Goal: Task Accomplishment & Management: Complete application form

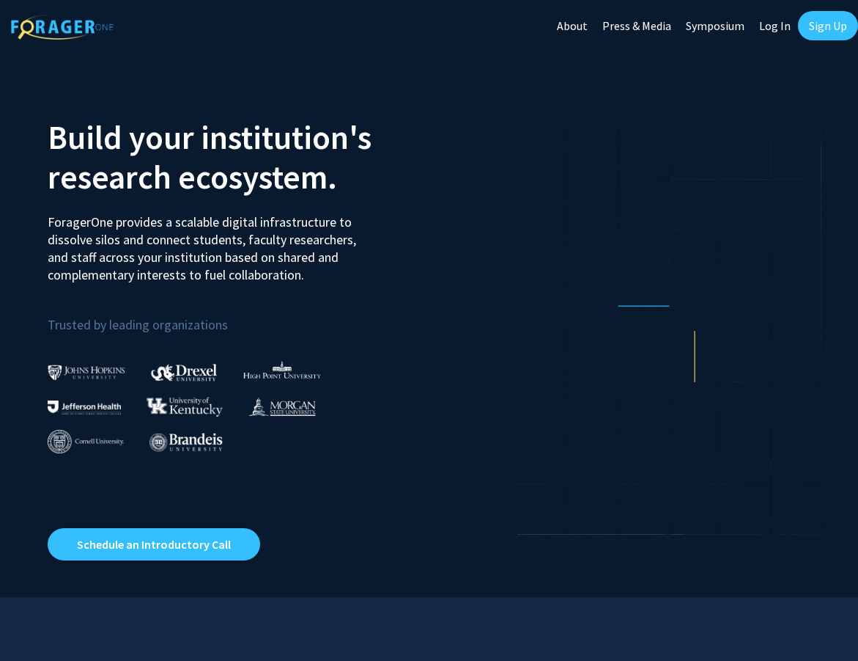
click at [782, 26] on link "Log In" at bounding box center [775, 25] width 46 height 51
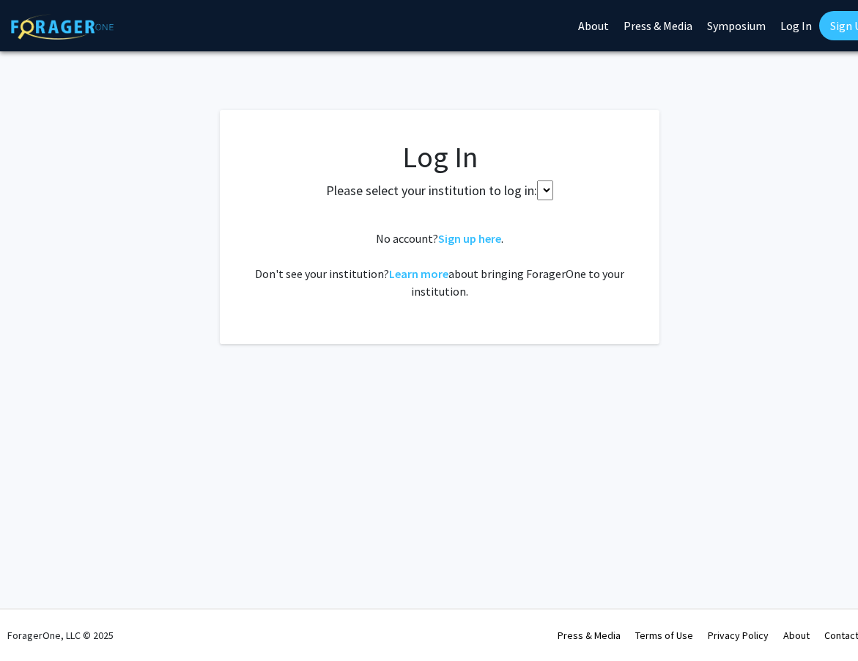
select select
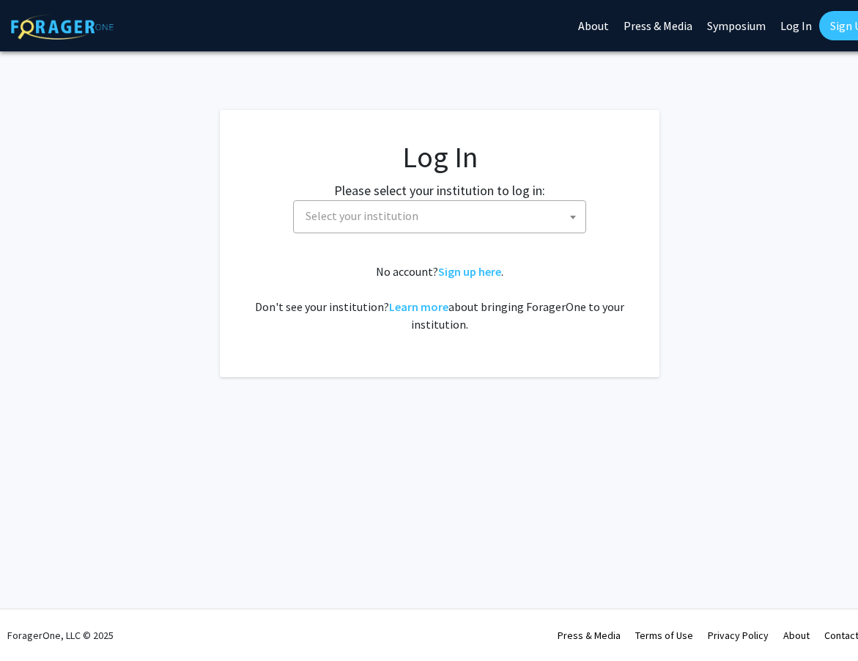
click at [491, 218] on span "Select your institution" at bounding box center [443, 216] width 286 height 30
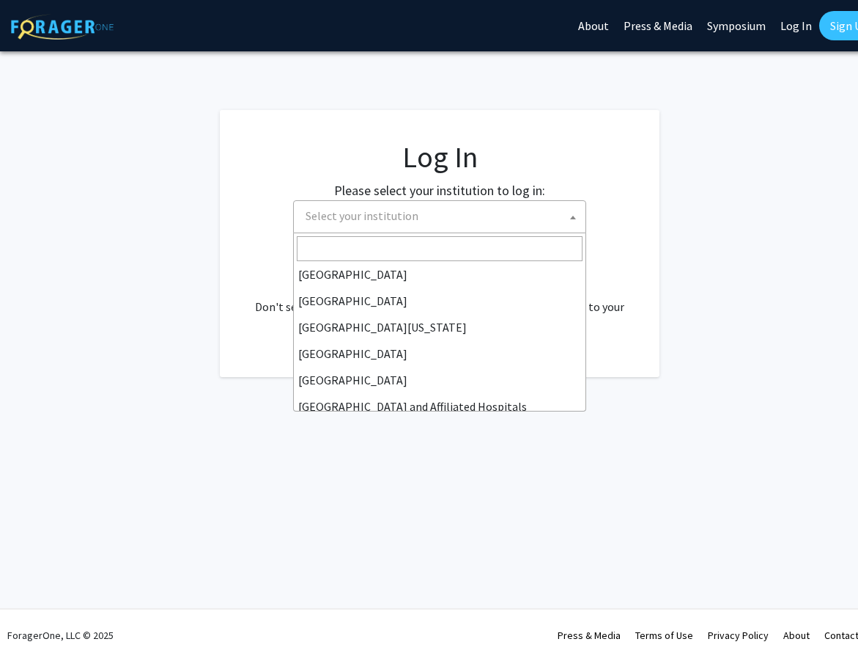
scroll to position [109, 0]
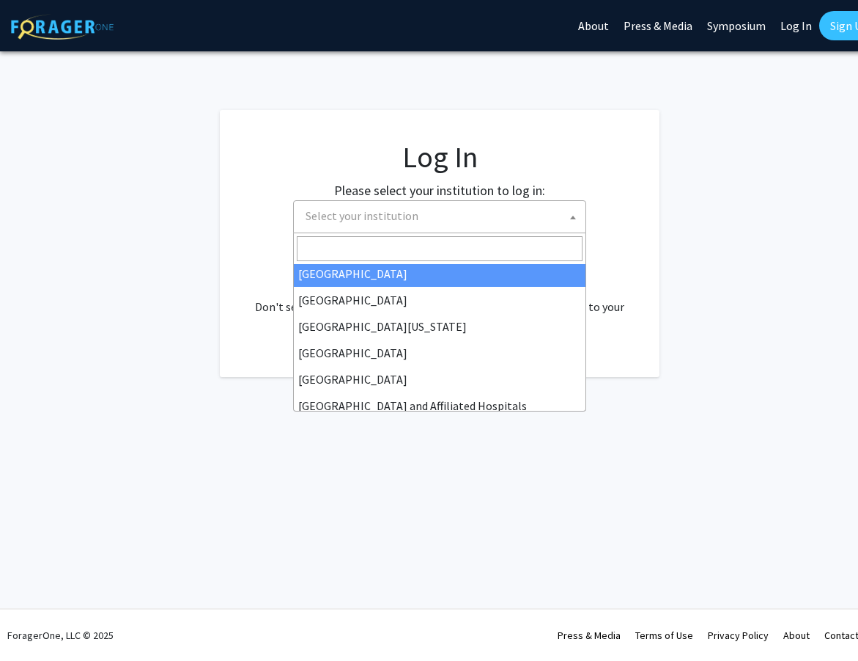
click at [428, 247] on input "Search" at bounding box center [440, 248] width 286 height 25
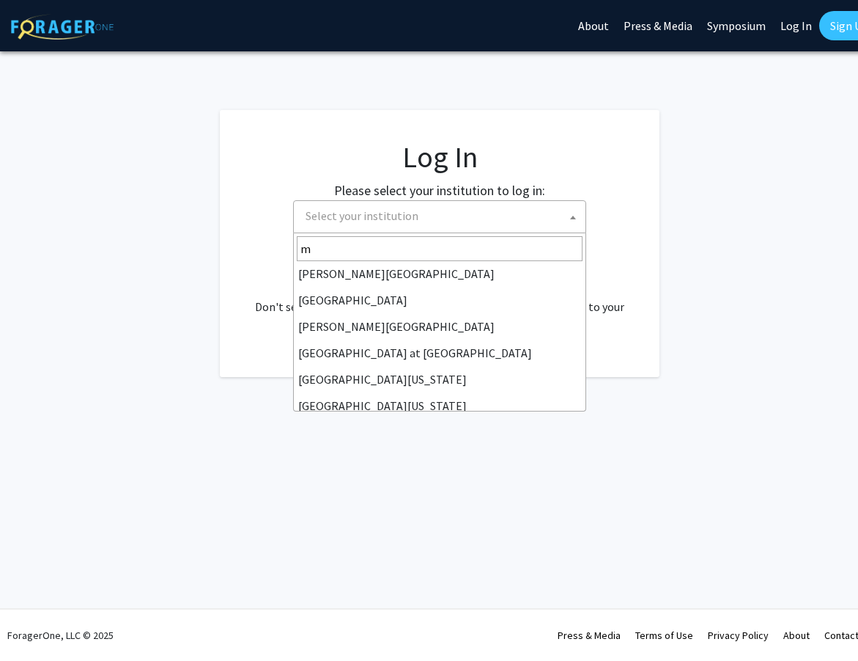
scroll to position [0, 0]
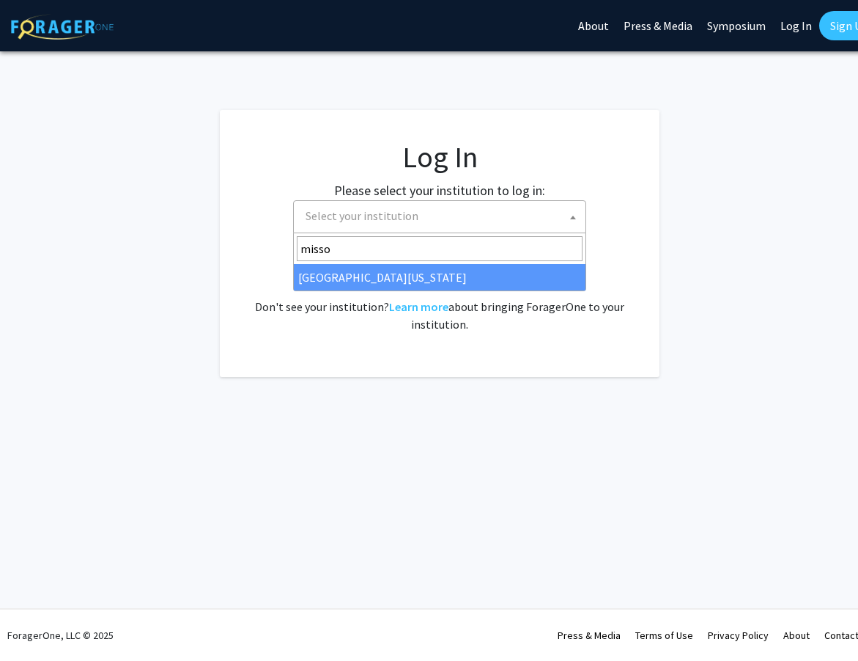
type input "misso"
select select "33"
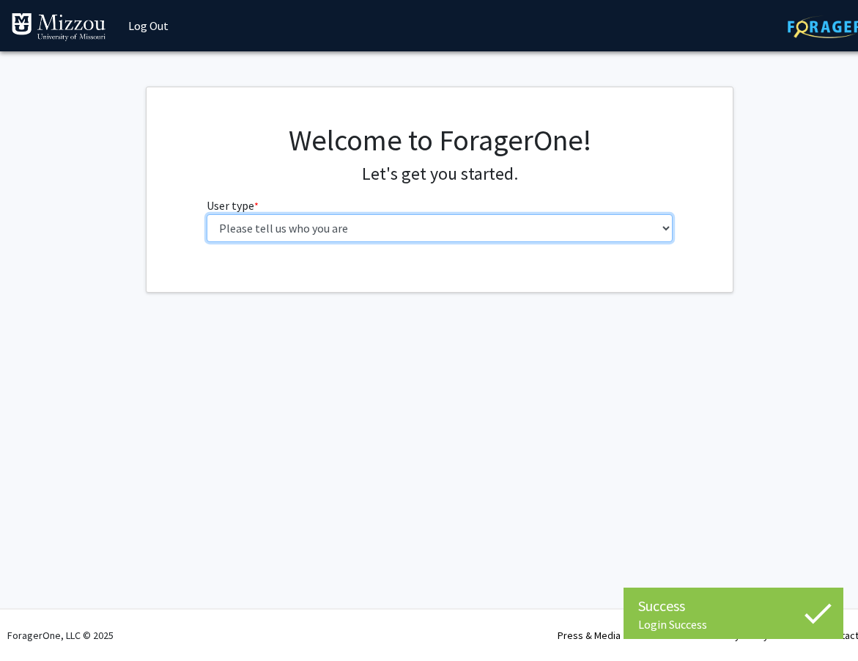
click at [458, 224] on select "Please tell us who you are Undergraduate Student Master's Student Doctoral Cand…" at bounding box center [440, 228] width 467 height 28
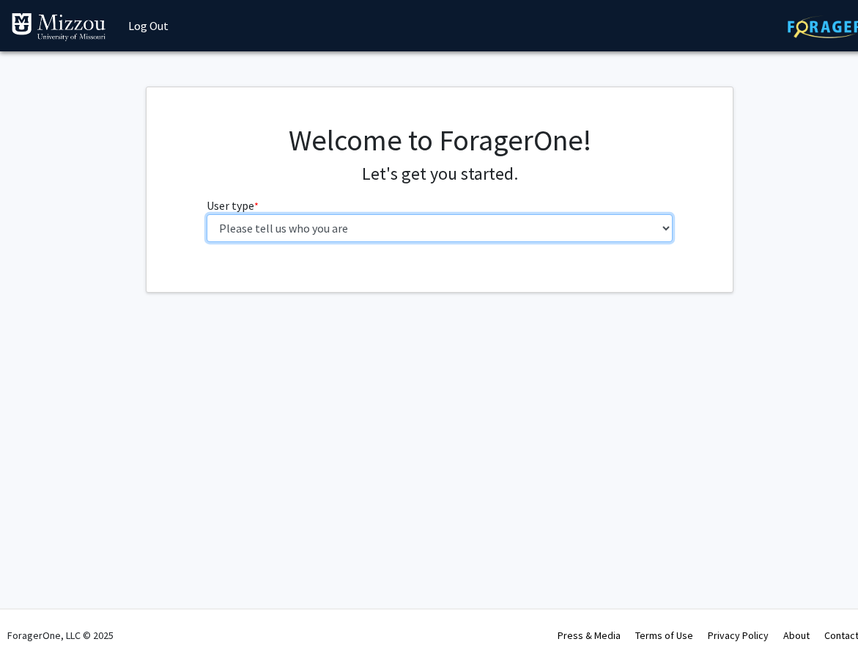
select select "1: undergrad"
click at [207, 214] on select "Please tell us who you are Undergraduate Student Master's Student Doctoral Cand…" at bounding box center [440, 228] width 467 height 28
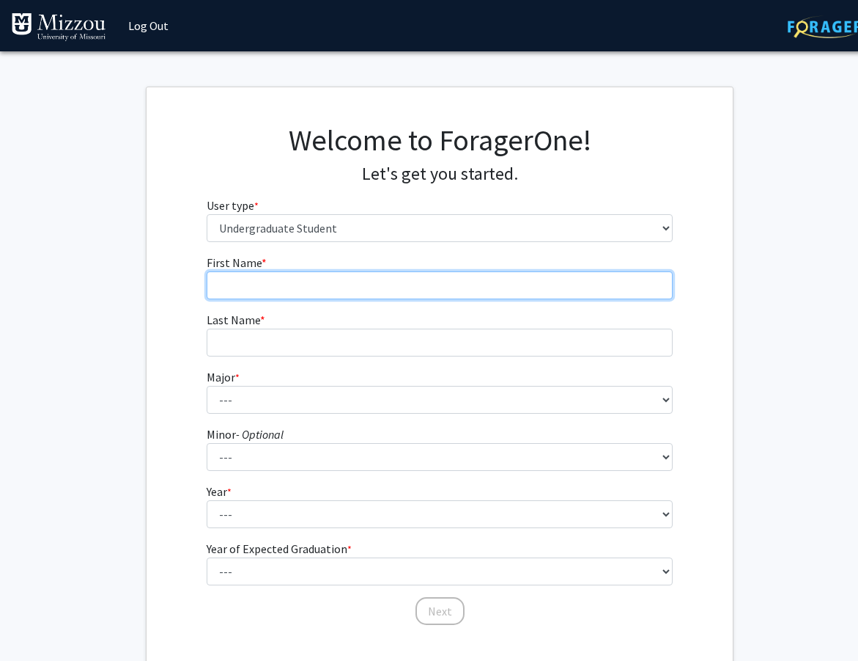
click at [443, 287] on input "First Name * required" at bounding box center [440, 285] width 467 height 28
type input "Evelyn"
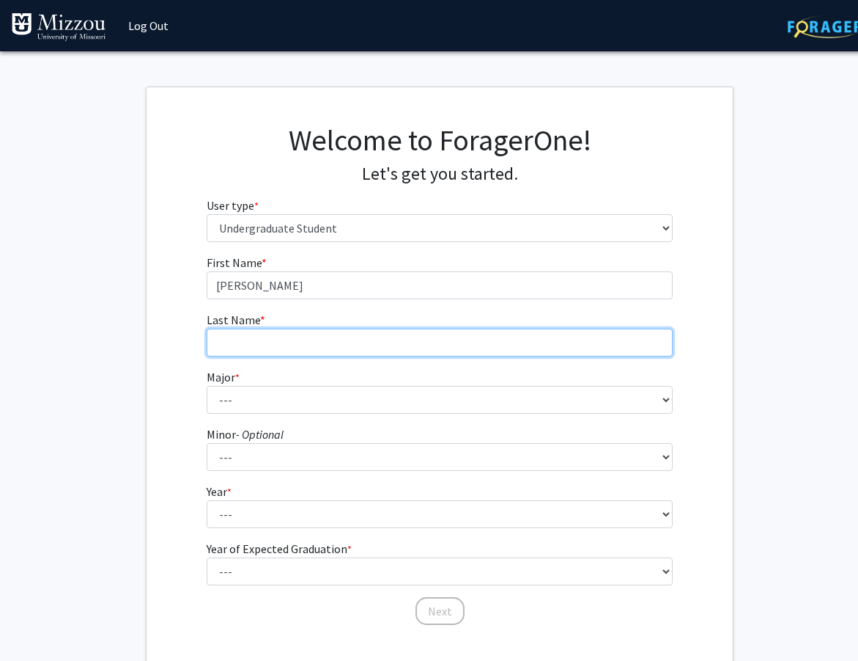
type input "Lammert"
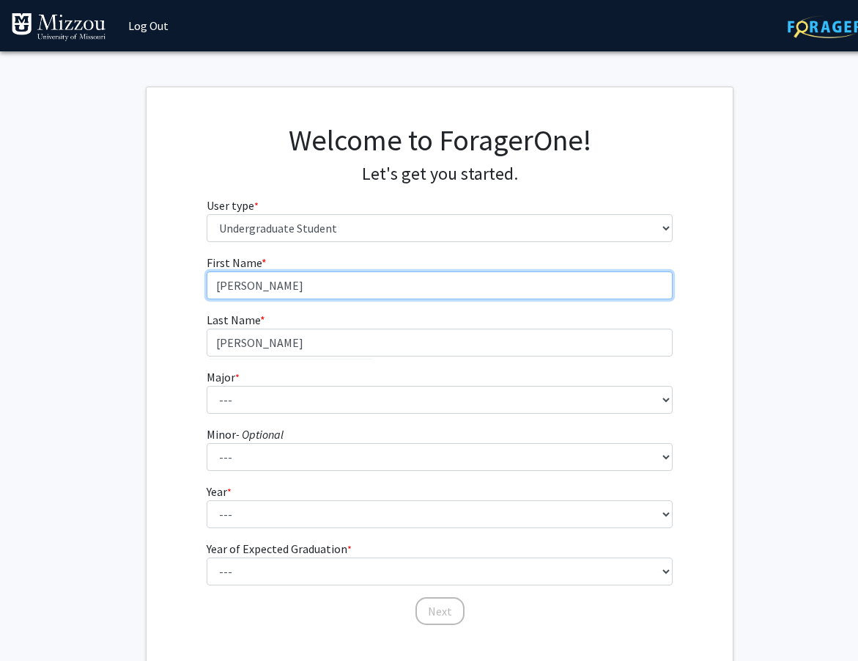
scroll to position [77, 0]
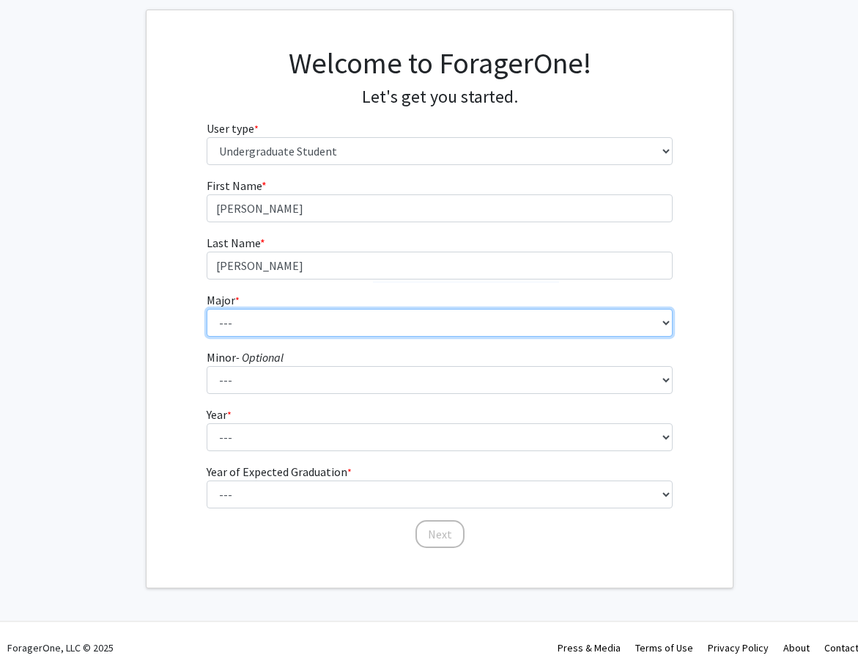
click at [364, 324] on select "--- Agribusiness Management Agricultural Education Agricultural Education: Comm…" at bounding box center [440, 323] width 467 height 28
select select "14: 2503"
click at [207, 309] on select "--- Agribusiness Management Agricultural Education Agricultural Education: Comm…" at bounding box center [440, 323] width 467 height 28
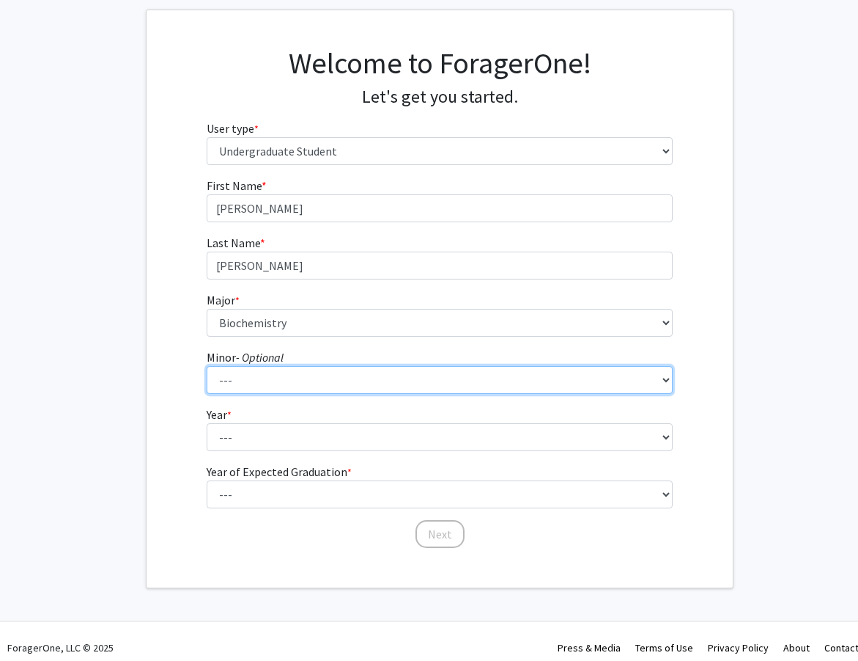
click at [299, 384] on select "--- Accountancy Aerospace Engineering Aerospace Studies Agribusiness Management…" at bounding box center [440, 380] width 467 height 28
click at [207, 366] on select "--- Accountancy Aerospace Engineering Aerospace Studies Agribusiness Management…" at bounding box center [440, 380] width 467 height 28
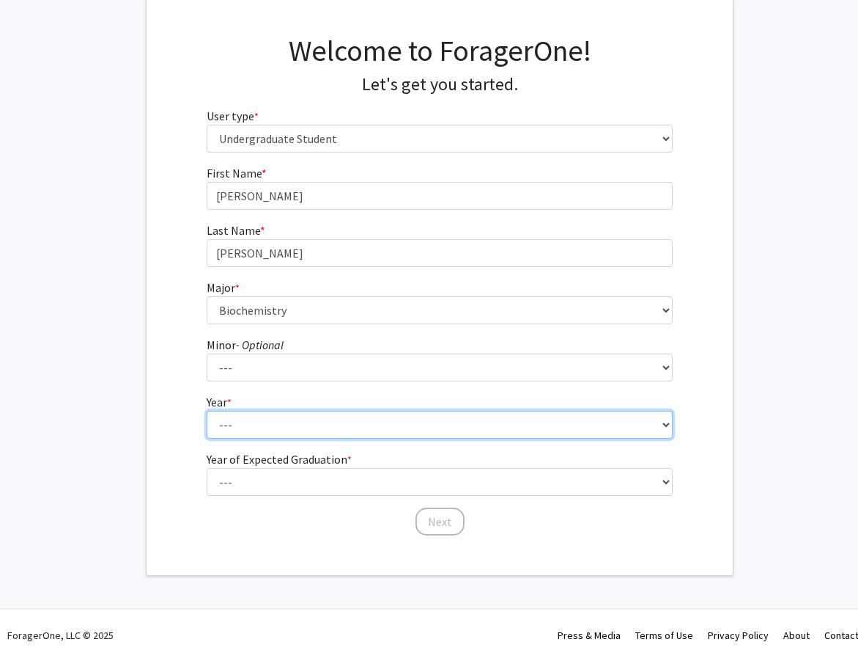
click at [254, 420] on select "--- First-year Sophomore Junior Senior Postbaccalaureate Certificate" at bounding box center [440, 425] width 467 height 28
select select "1: first-year"
click at [207, 411] on select "--- First-year Sophomore Junior Senior Postbaccalaureate Certificate" at bounding box center [440, 425] width 467 height 28
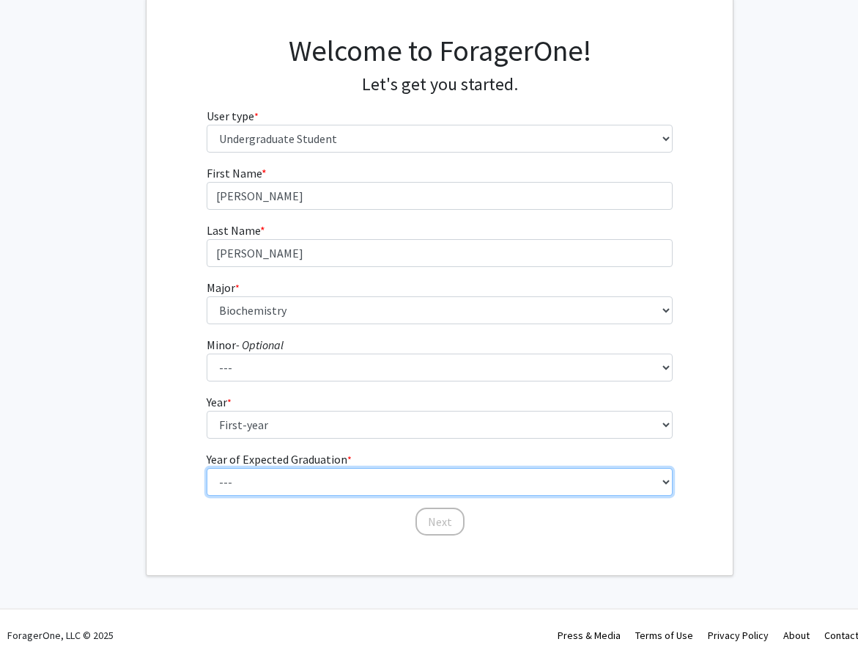
click at [271, 477] on select "--- 2025 2026 2027 2028 2029 2030 2031 2032 2033 2034" at bounding box center [440, 482] width 467 height 28
select select "5: 2029"
click at [207, 468] on select "--- 2025 2026 2027 2028 2029 2030 2031 2032 2033 2034" at bounding box center [440, 482] width 467 height 28
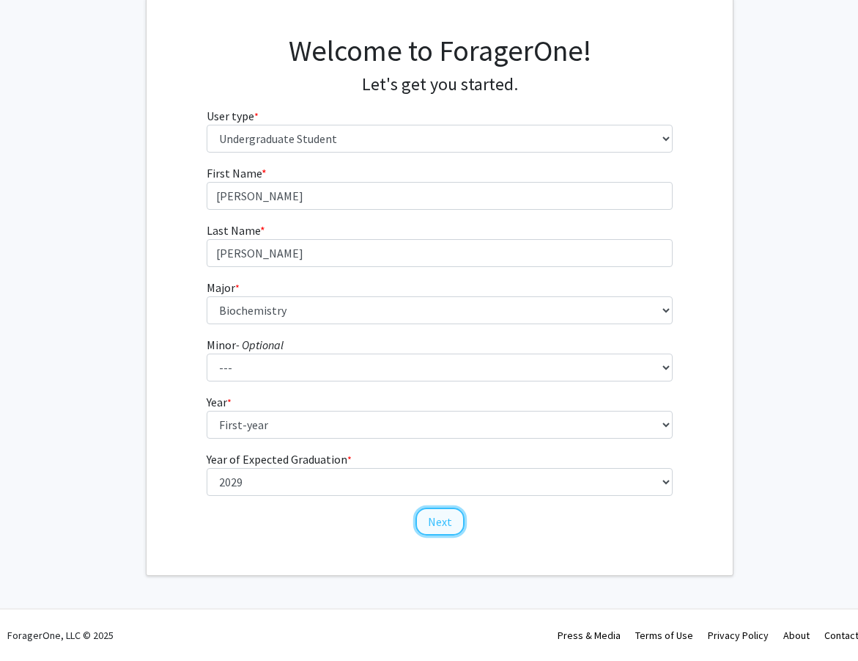
click at [437, 519] on button "Next" at bounding box center [440, 521] width 49 height 28
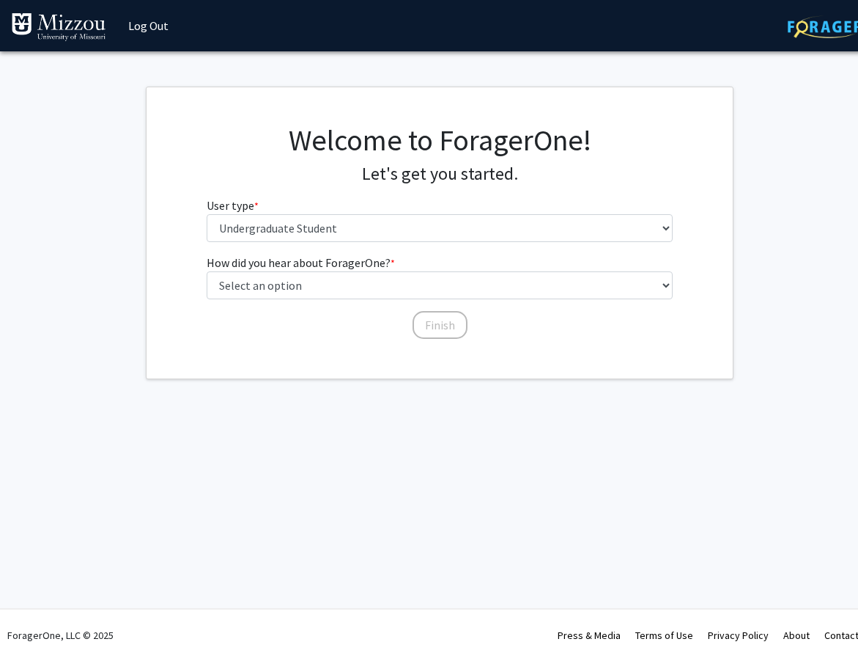
scroll to position [0, 0]
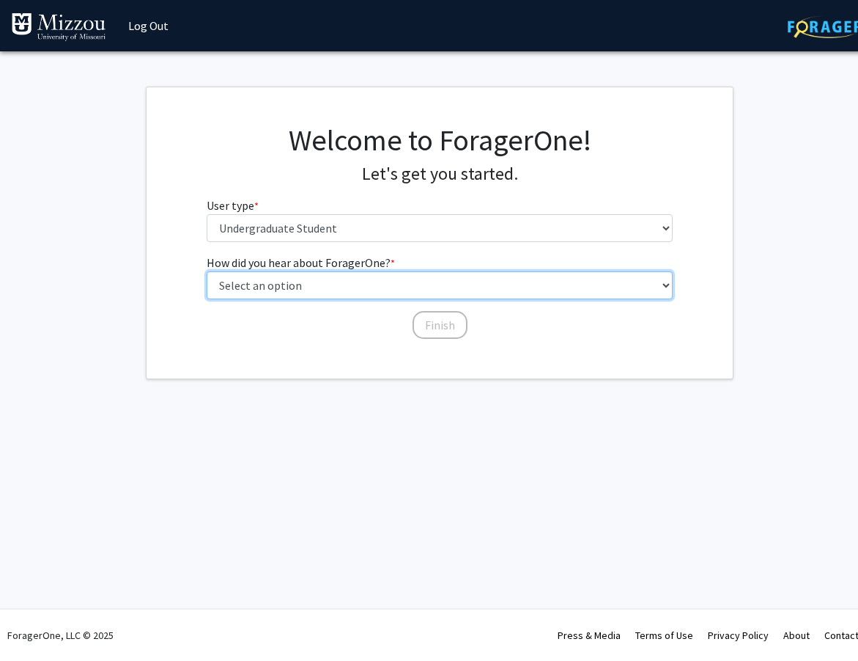
click at [415, 290] on select "Select an option Peer/student recommendation Faculty/staff recommendation Unive…" at bounding box center [440, 285] width 467 height 28
select select "2: faculty_recommendation"
click at [207, 271] on select "Select an option Peer/student recommendation Faculty/staff recommendation Unive…" at bounding box center [440, 285] width 467 height 28
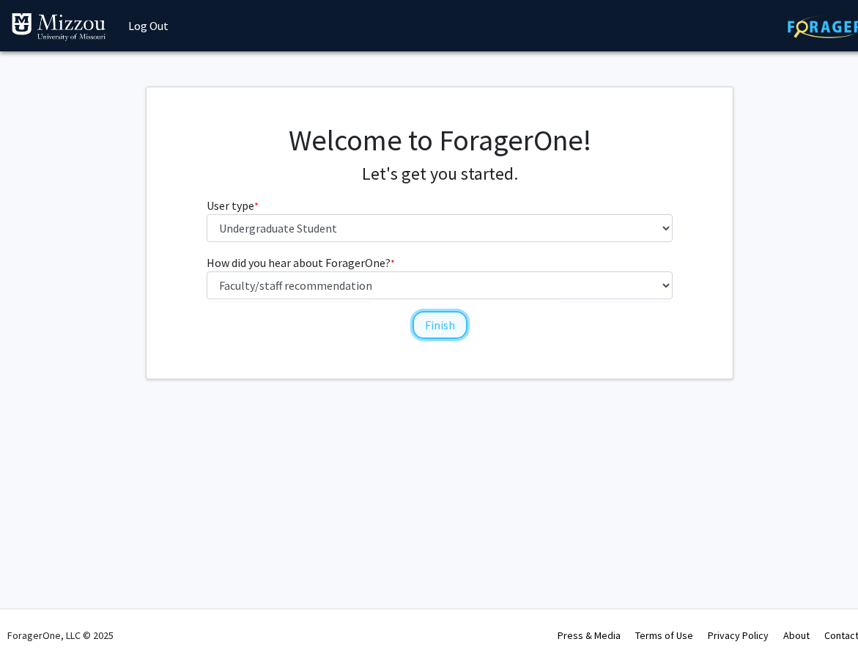
click at [441, 323] on button "Finish" at bounding box center [440, 325] width 55 height 28
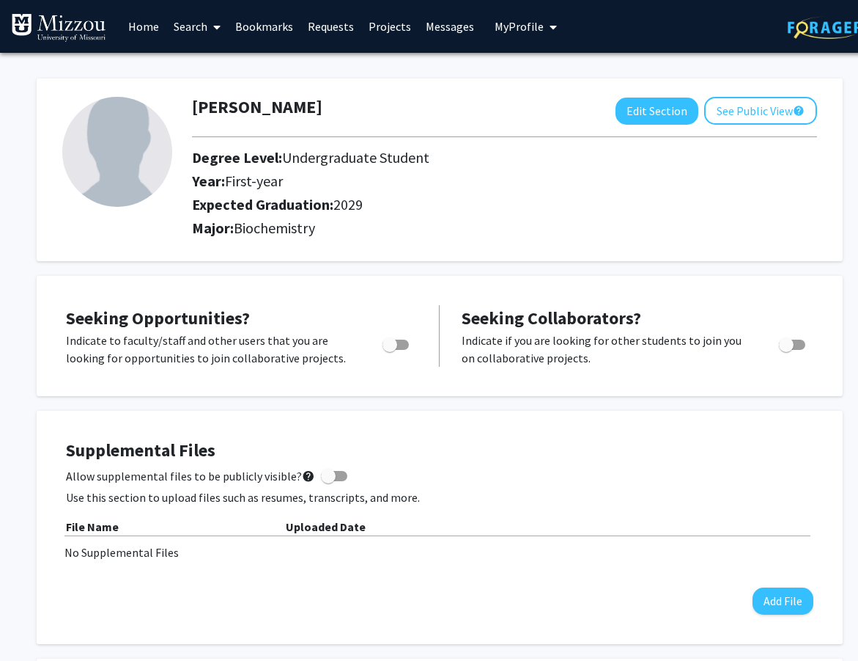
click at [145, 29] on link "Home" at bounding box center [143, 26] width 45 height 51
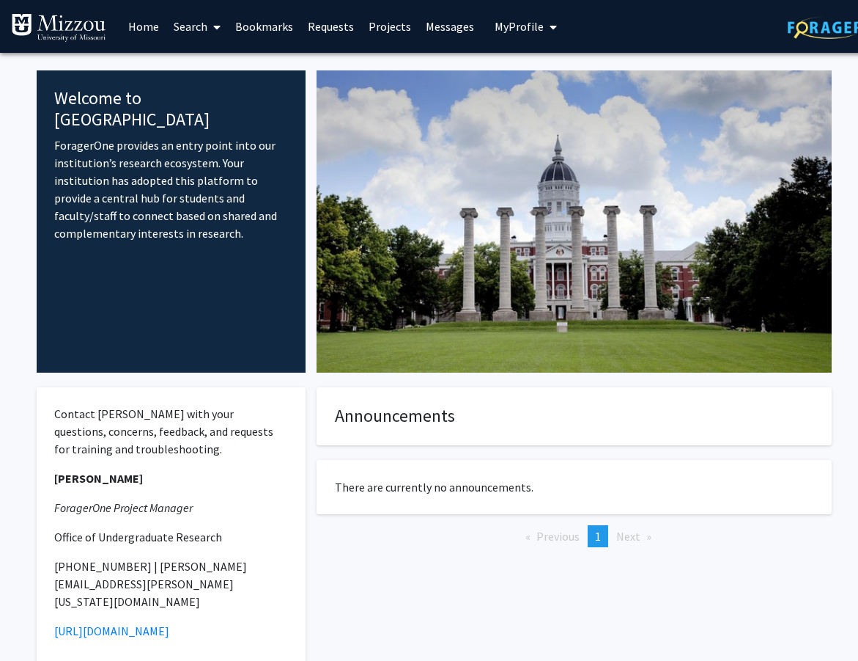
click at [259, 29] on link "Bookmarks" at bounding box center [264, 26] width 73 height 51
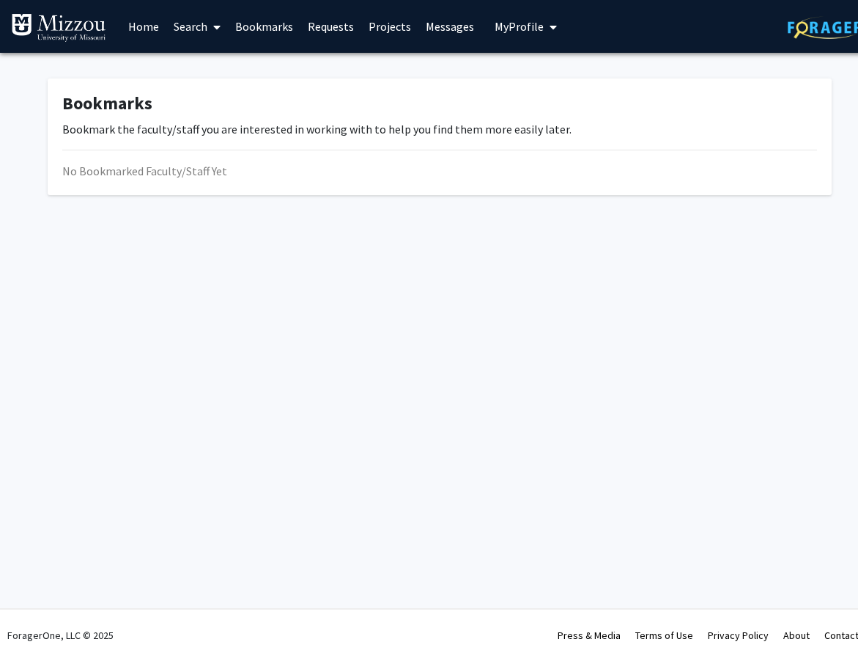
click at [319, 26] on link "Requests" at bounding box center [331, 26] width 61 height 51
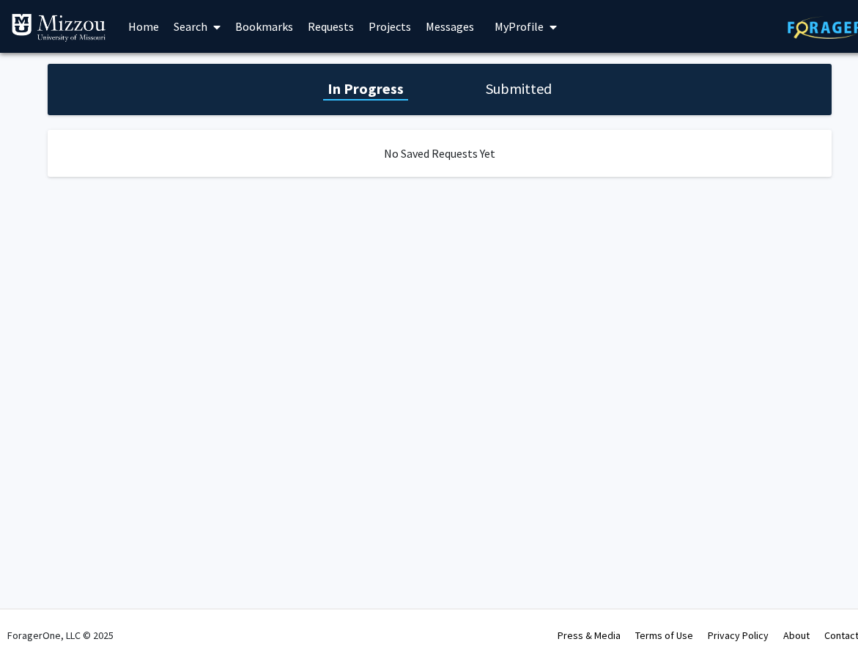
click at [389, 34] on link "Projects" at bounding box center [389, 26] width 57 height 51
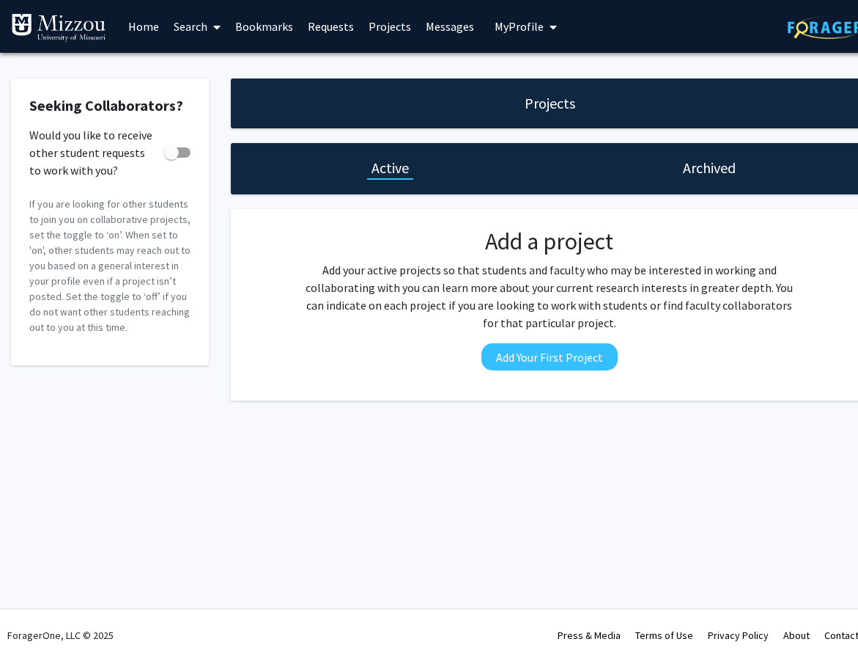
click at [450, 34] on link "Messages" at bounding box center [450, 26] width 63 height 51
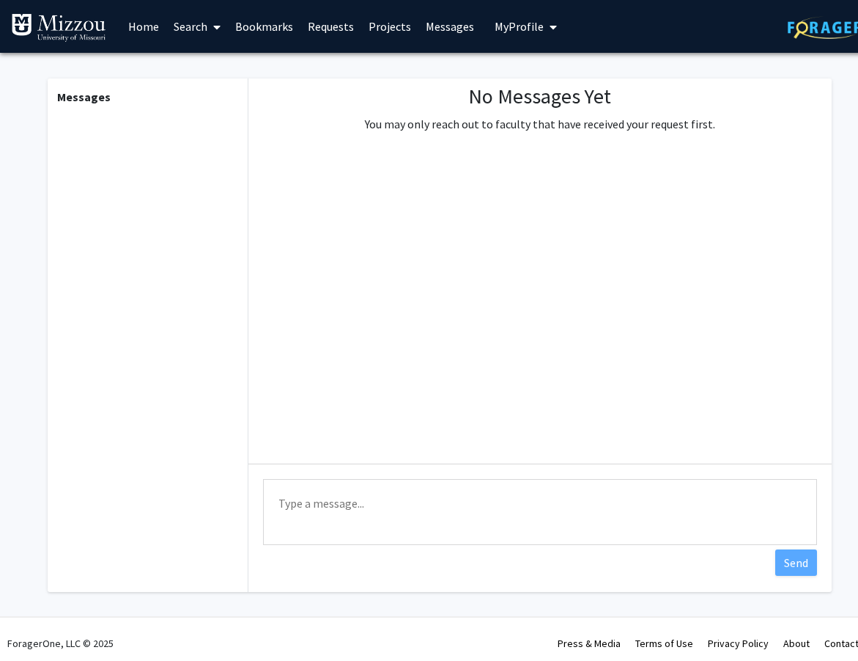
click at [214, 30] on icon at bounding box center [216, 27] width 7 height 12
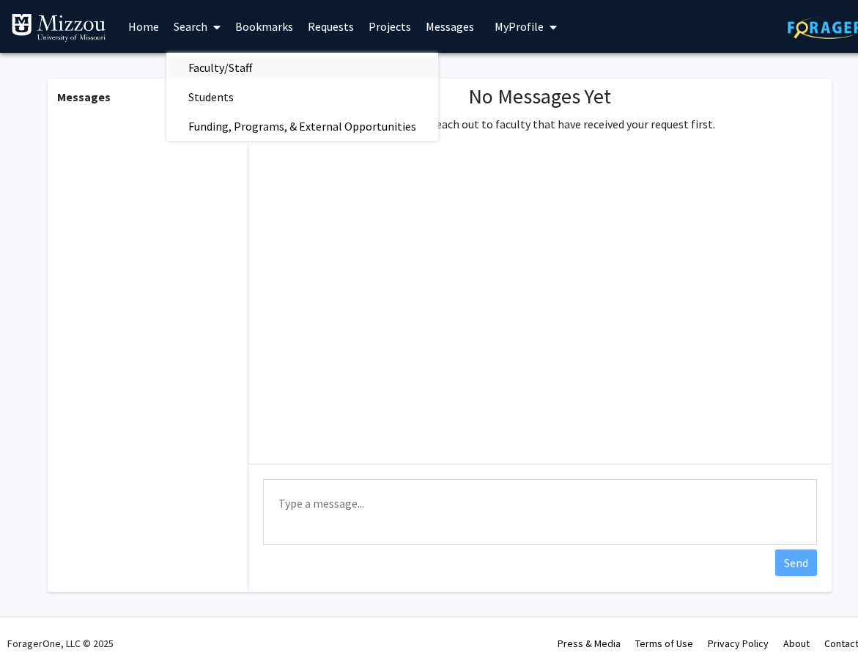
click at [228, 71] on span "Faculty/Staff" at bounding box center [220, 67] width 108 height 29
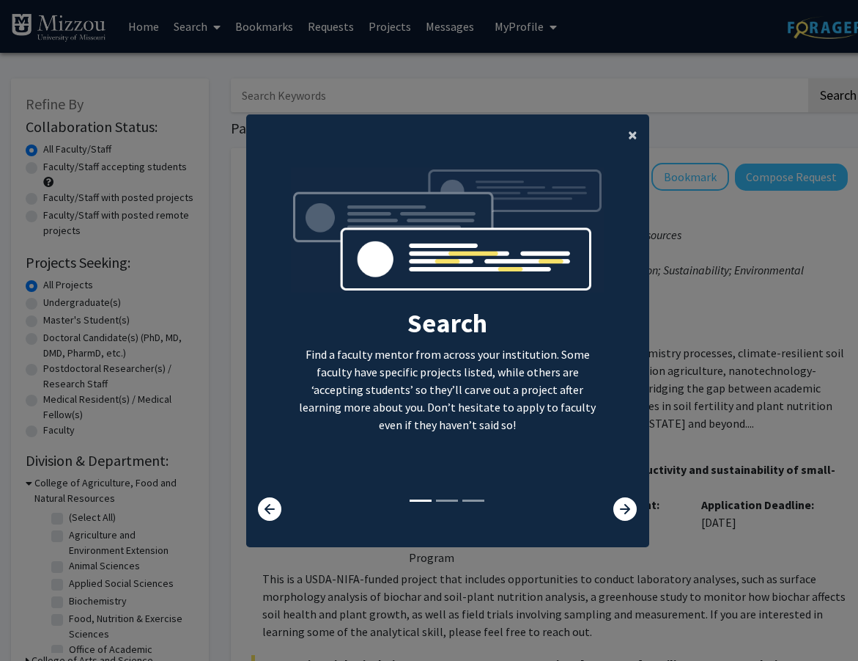
click at [629, 136] on span "×" at bounding box center [633, 134] width 10 height 23
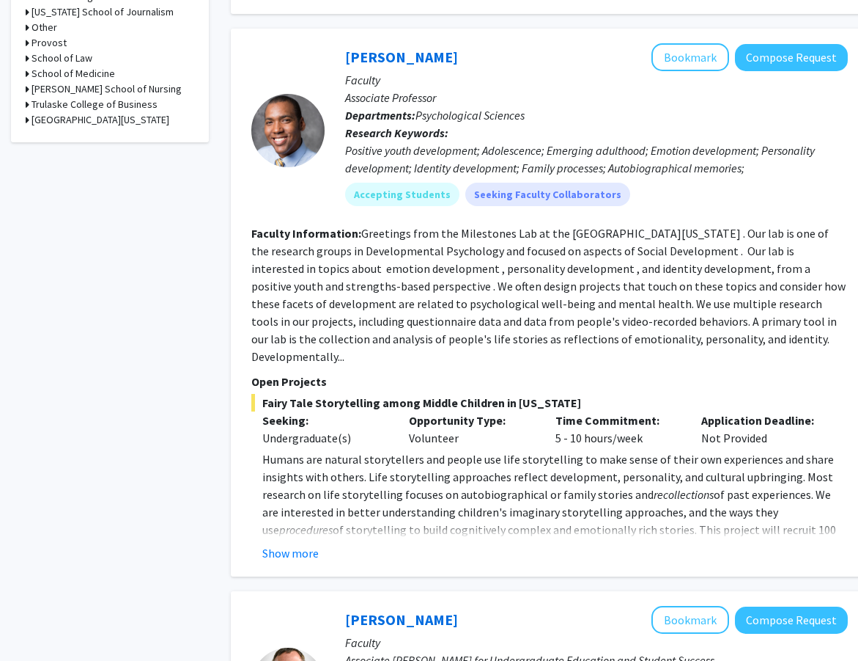
scroll to position [823, 0]
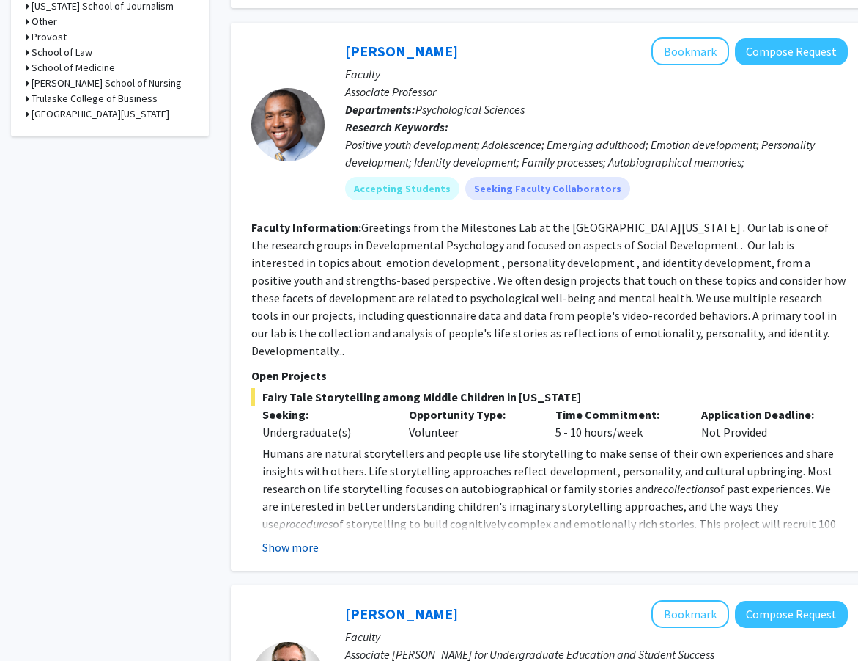
click at [294, 538] on button "Show more" at bounding box center [290, 547] width 56 height 18
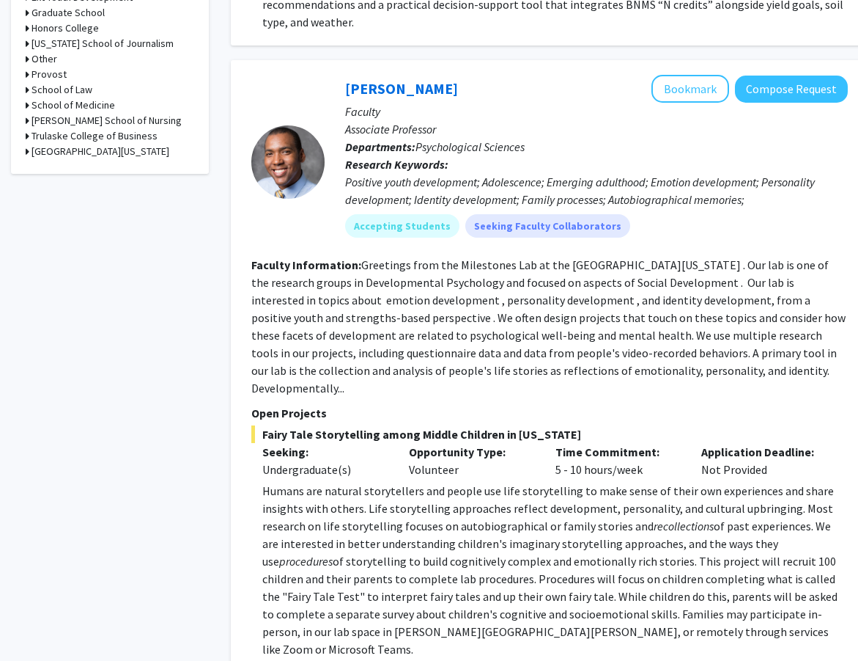
scroll to position [785, 0]
click at [683, 98] on button "Bookmark" at bounding box center [691, 90] width 78 height 28
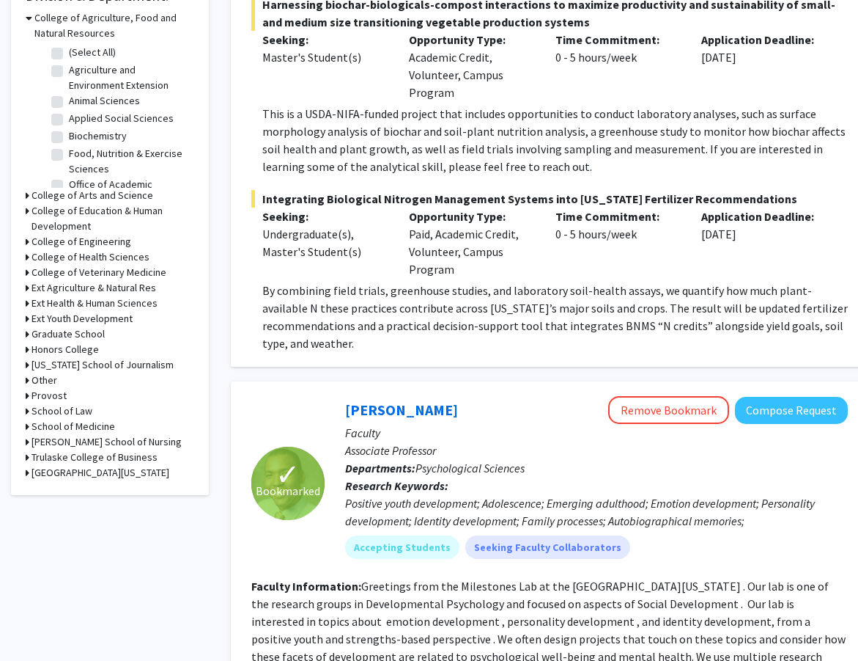
scroll to position [0, 0]
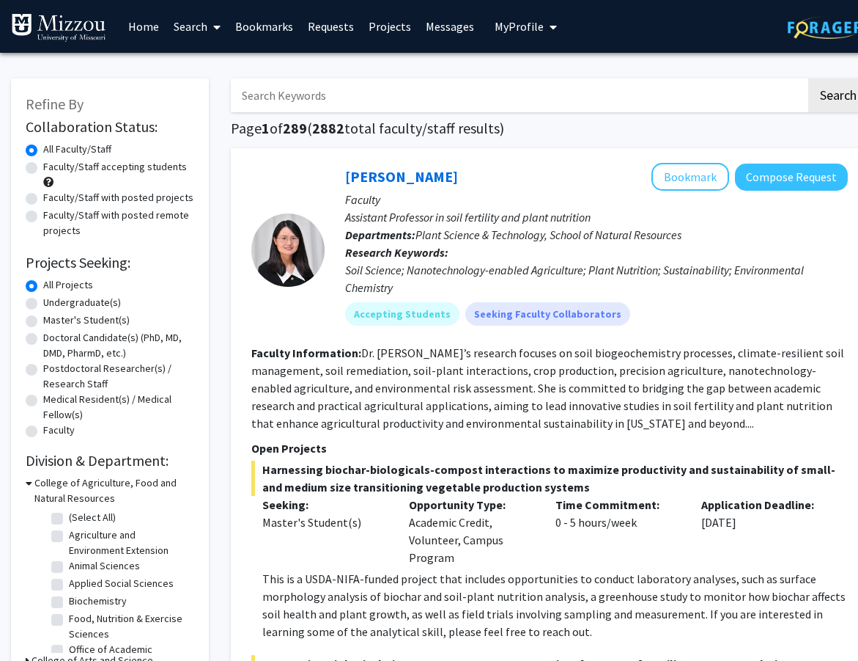
click at [472, 94] on input "Search Keywords" at bounding box center [519, 95] width 576 height 34
click at [809, 78] on button "Search" at bounding box center [839, 95] width 60 height 34
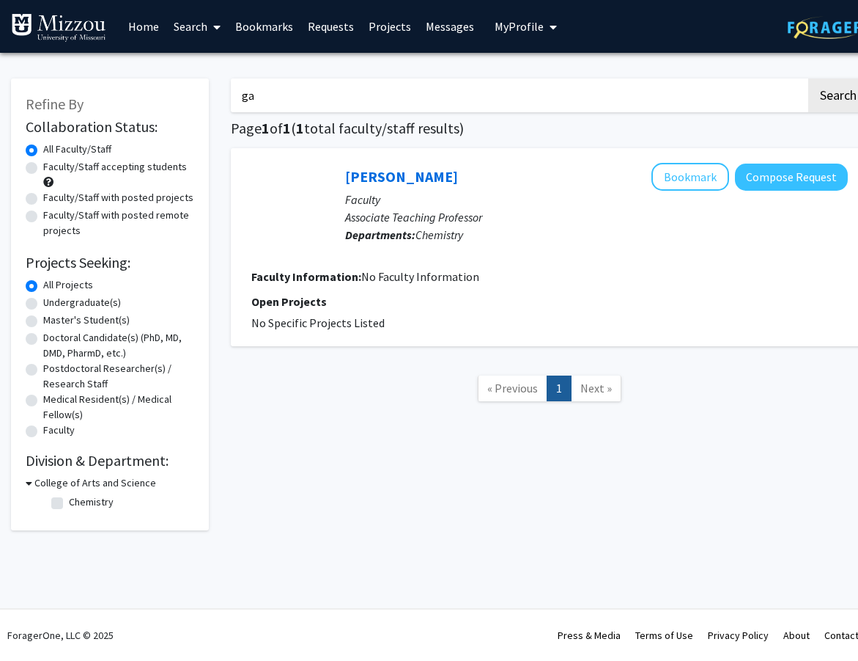
type input "g"
click at [514, 386] on span "« Previous" at bounding box center [513, 387] width 51 height 15
click at [315, 92] on input "Search Keywords" at bounding box center [519, 95] width 576 height 34
type input "biochemistry"
click at [809, 78] on button "Search" at bounding box center [839, 95] width 60 height 34
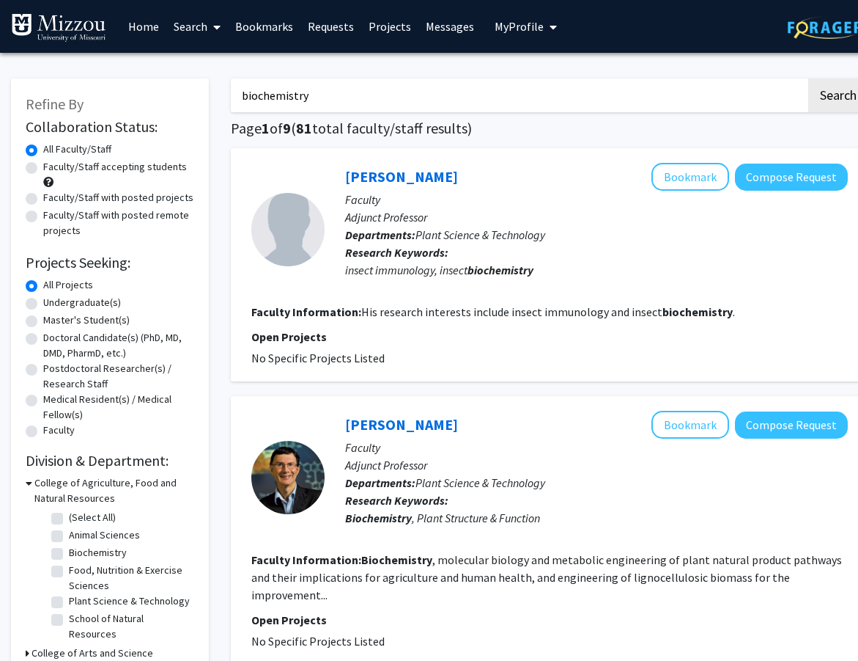
click at [43, 301] on label "Undergraduate(s)" at bounding box center [82, 302] width 78 height 15
click at [43, 301] on input "Undergraduate(s)" at bounding box center [48, 300] width 10 height 10
radio input "true"
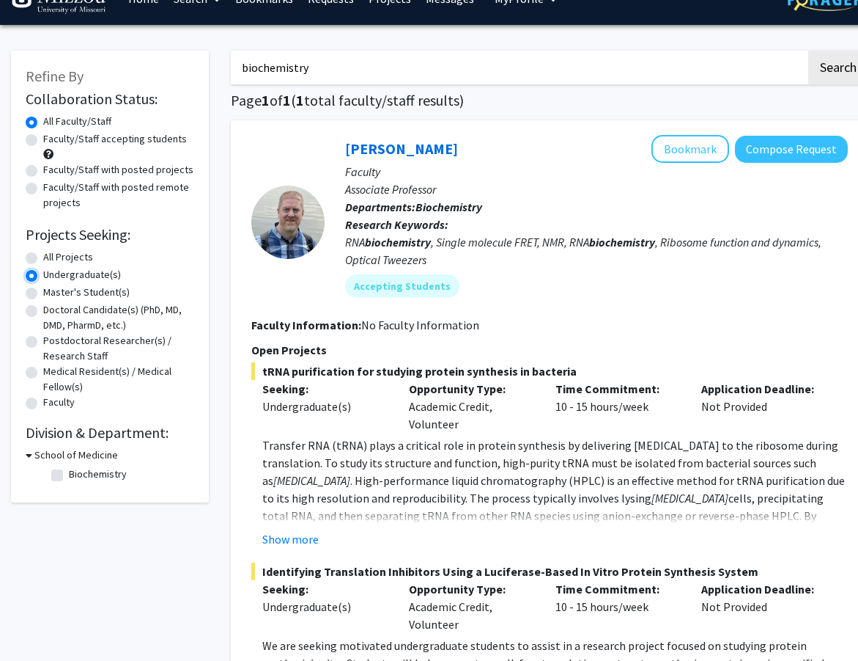
scroll to position [37, 0]
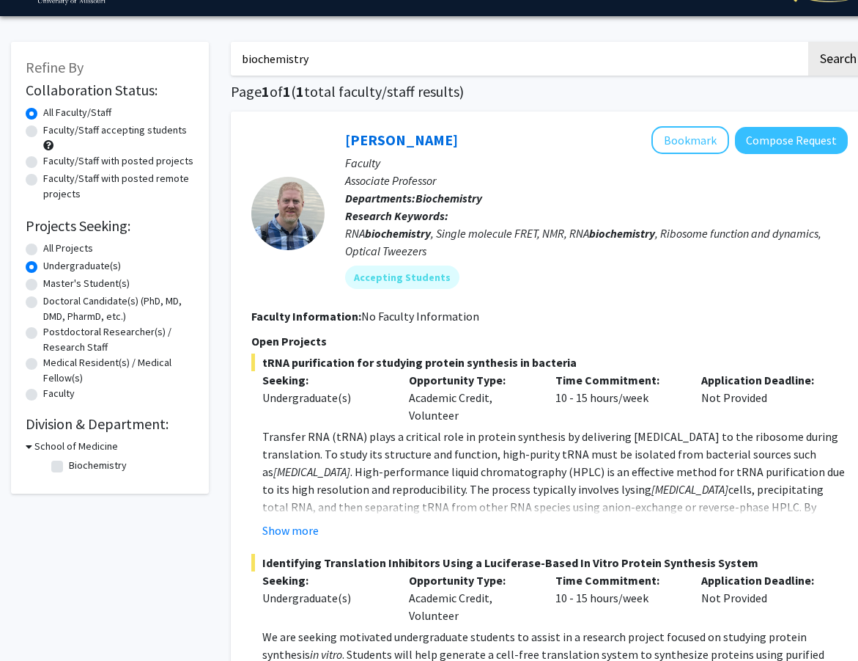
click at [27, 442] on icon at bounding box center [29, 445] width 7 height 15
click at [32, 442] on h3 "School of Medicine" at bounding box center [74, 445] width 84 height 15
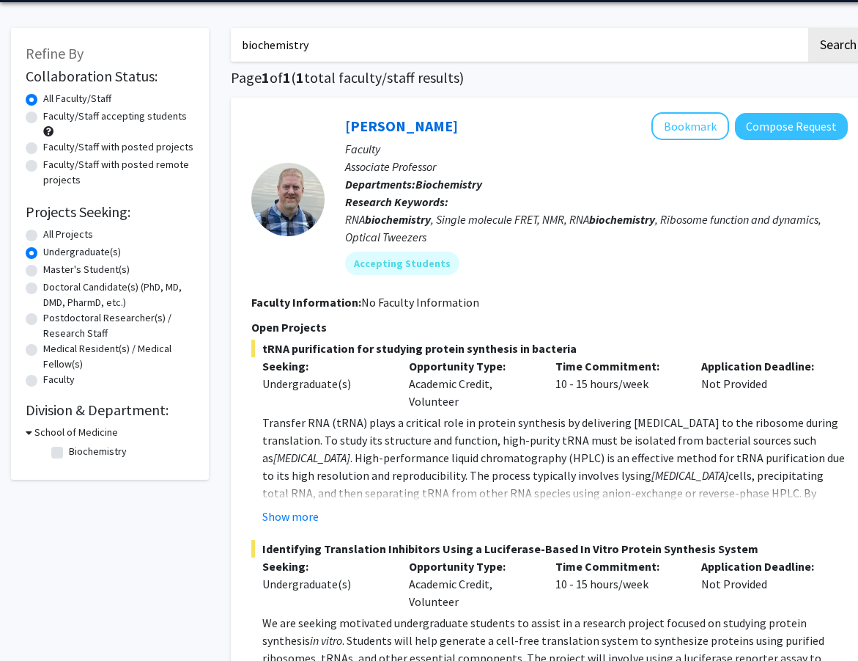
scroll to position [0, 0]
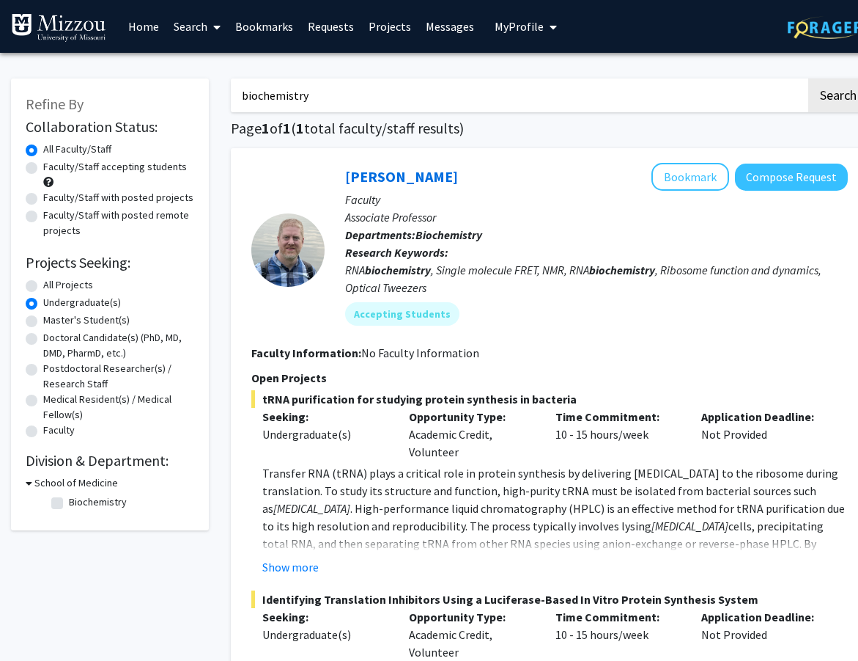
click at [298, 87] on input "biochemistry" at bounding box center [519, 95] width 576 height 34
click at [809, 78] on button "Search" at bounding box center [839, 95] width 60 height 34
radio input "true"
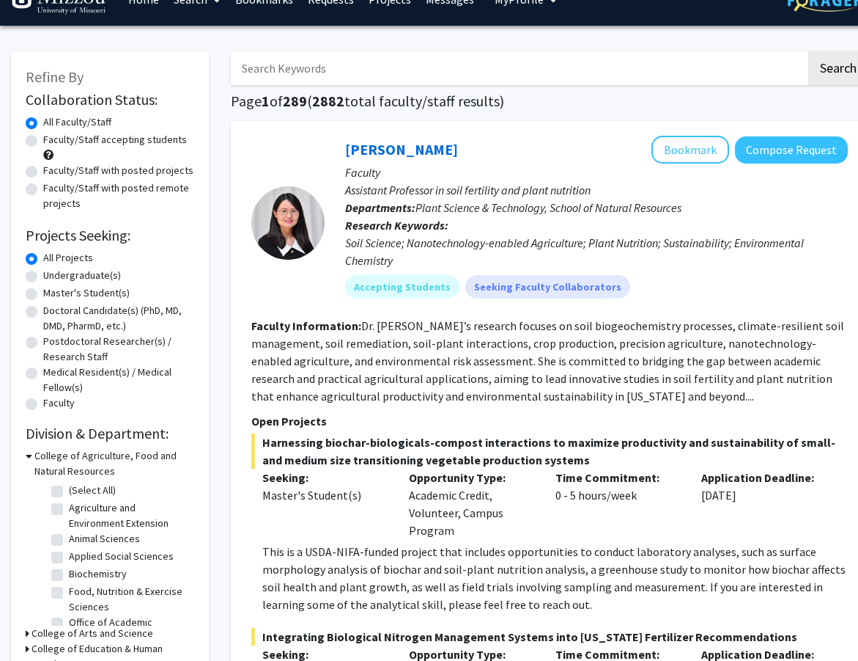
scroll to position [29, 0]
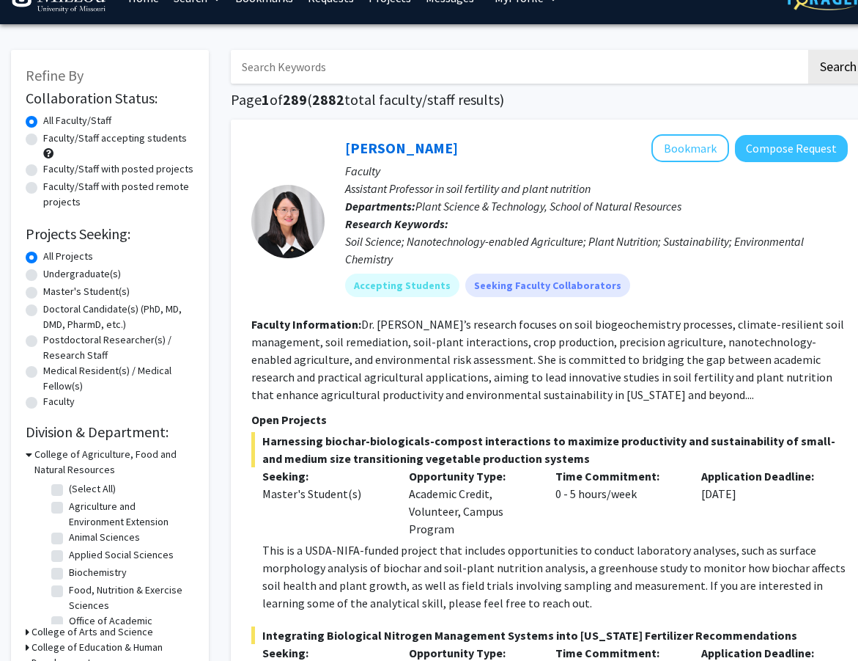
click at [43, 276] on label "Undergraduate(s)" at bounding box center [82, 273] width 78 height 15
click at [43, 276] on input "Undergraduate(s)" at bounding box center [48, 271] width 10 height 10
radio input "true"
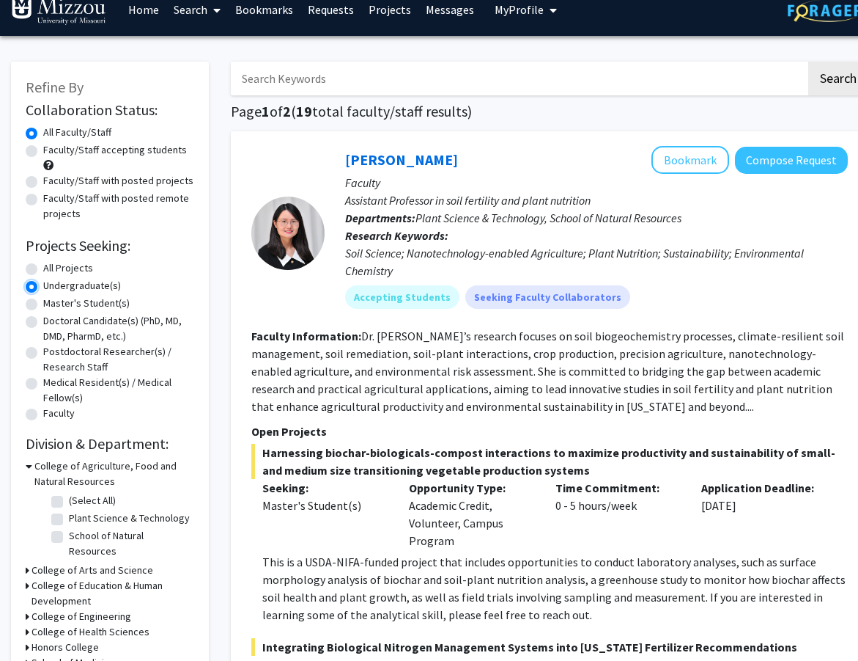
scroll to position [16, 0]
